Goal: Book appointment/travel/reservation

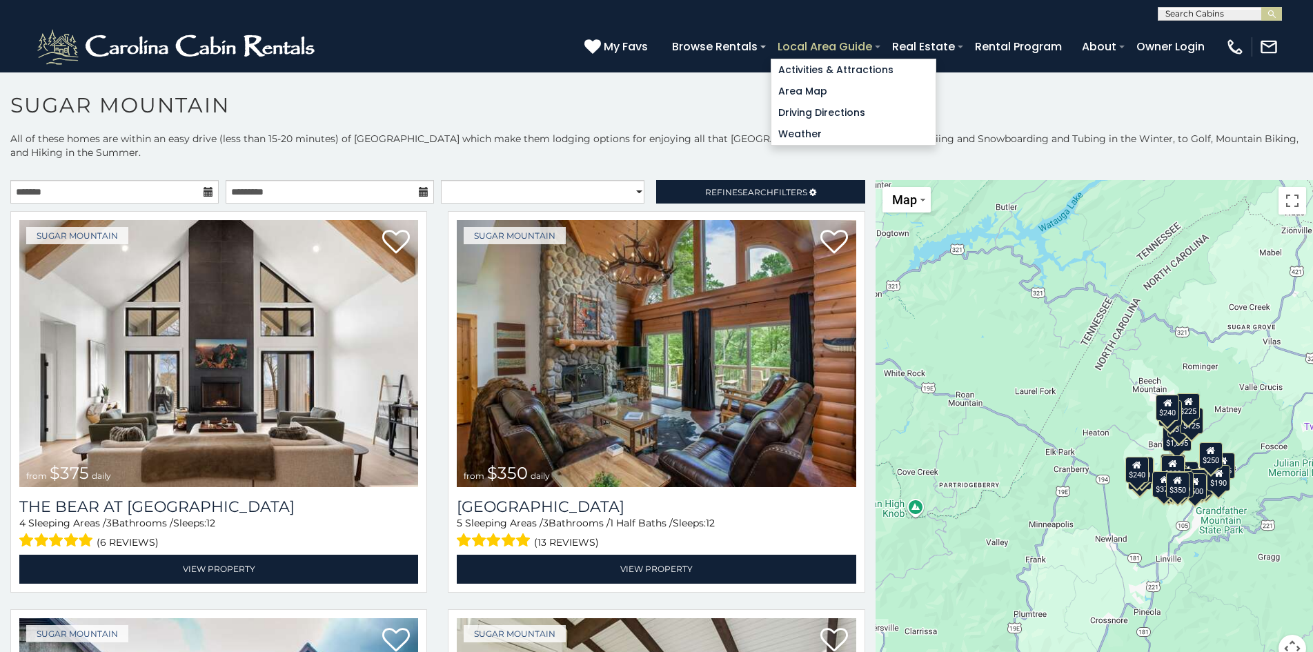
scroll to position [8, 0]
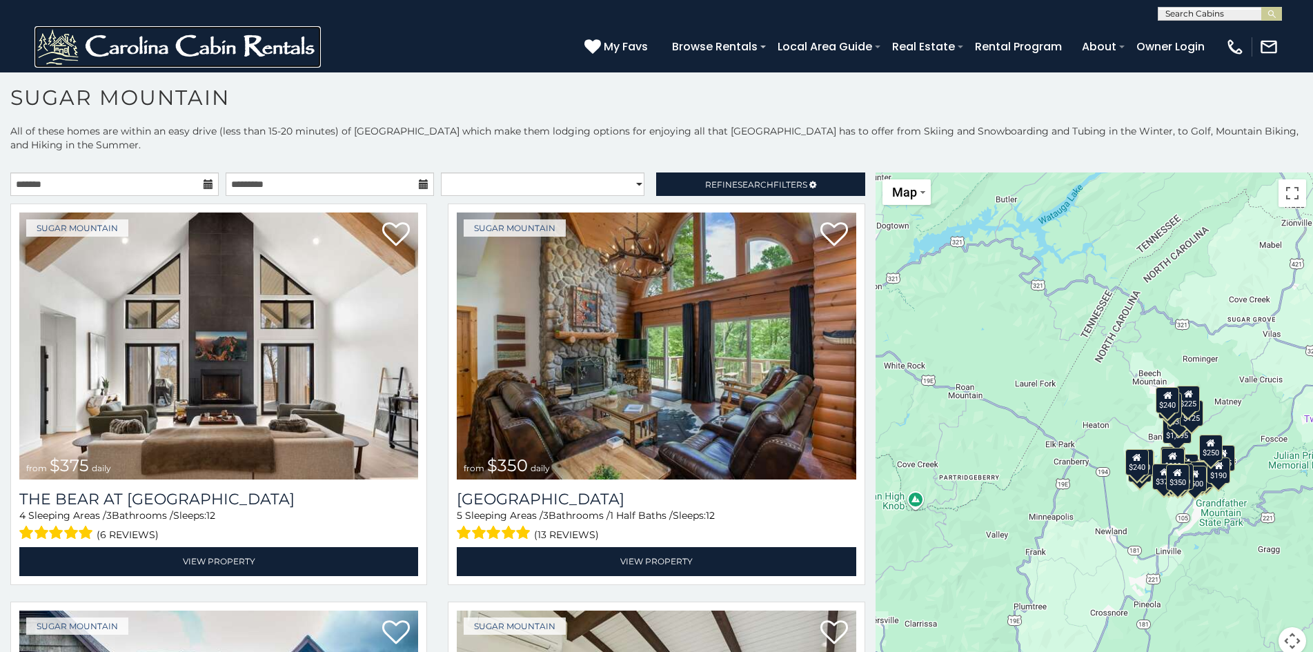
click at [81, 29] on img at bounding box center [177, 46] width 286 height 41
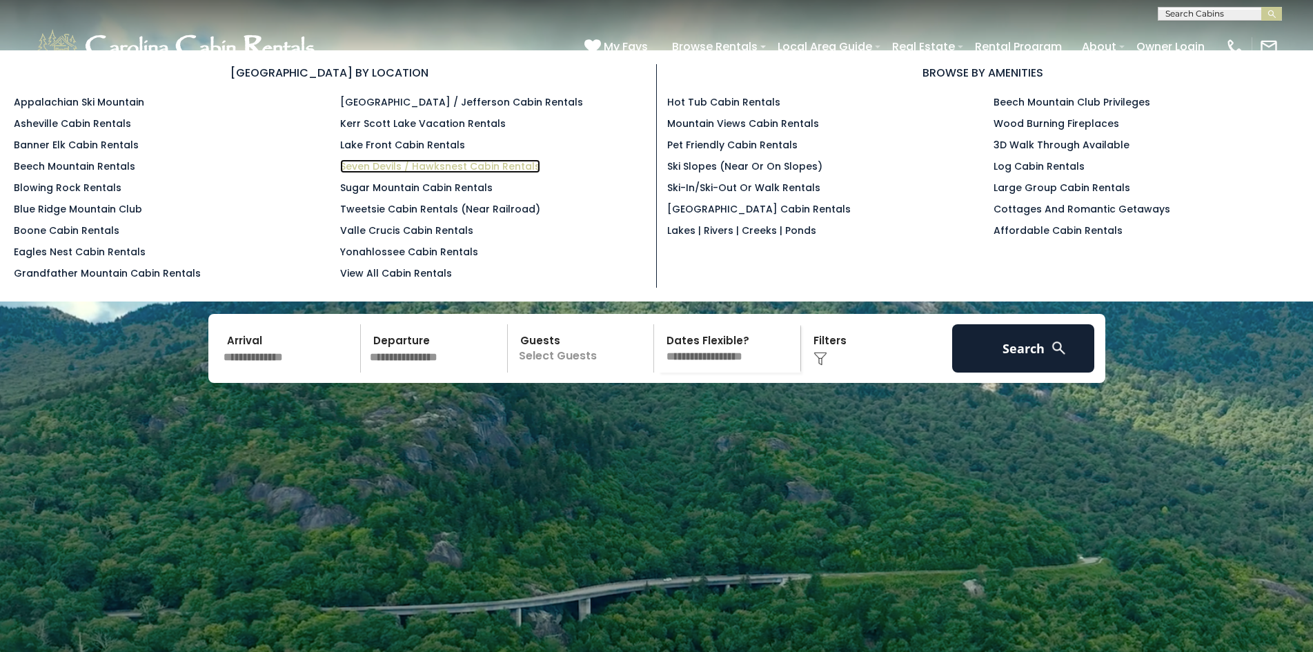
click at [382, 162] on link "Seven Devils / Hawksnest Cabin Rentals" at bounding box center [440, 166] width 200 height 14
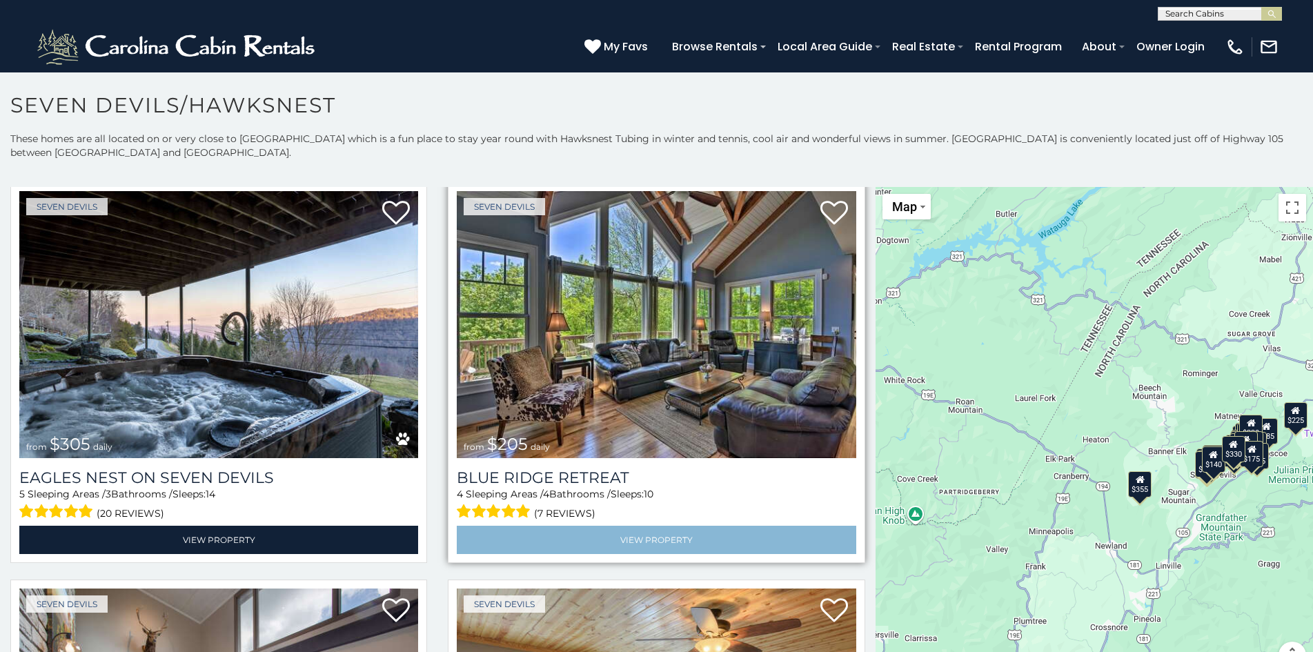
scroll to position [1231, 0]
